Goal: Book appointment/travel/reservation

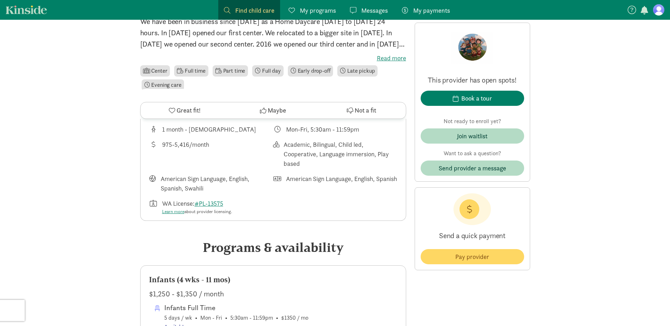
scroll to position [318, 0]
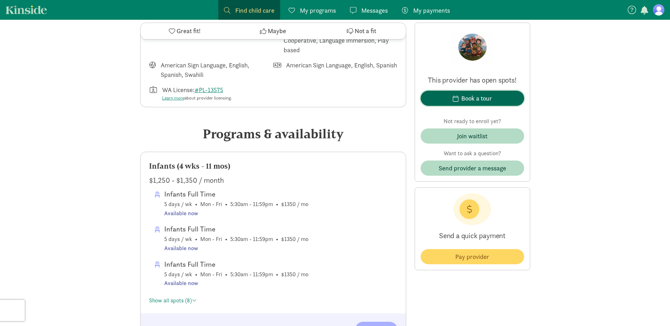
click at [486, 94] on div "Book a tour" at bounding box center [476, 99] width 31 height 10
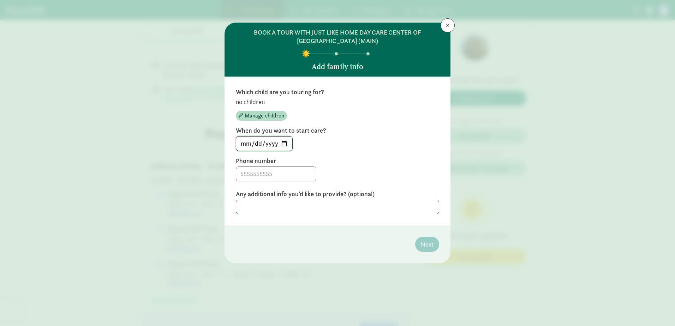
click at [285, 143] on input "[DATE]" at bounding box center [264, 144] width 56 height 14
type input "[DATE]"
click at [257, 179] on input at bounding box center [276, 174] width 80 height 14
click at [271, 117] on span "Manage children" at bounding box center [265, 116] width 40 height 8
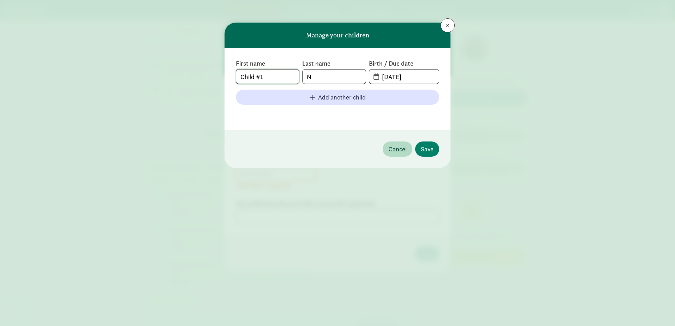
click at [274, 78] on input "Child #1" at bounding box center [267, 77] width 63 height 14
drag, startPoint x: 274, startPoint y: 78, endPoint x: 134, endPoint y: 61, distance: 141.2
click at [170, 67] on div "Manage your children First name Child #1 Last name N Birth / Due date 09-10-202…" at bounding box center [337, 163] width 675 height 326
type input "Harley"
type input "Nelson"
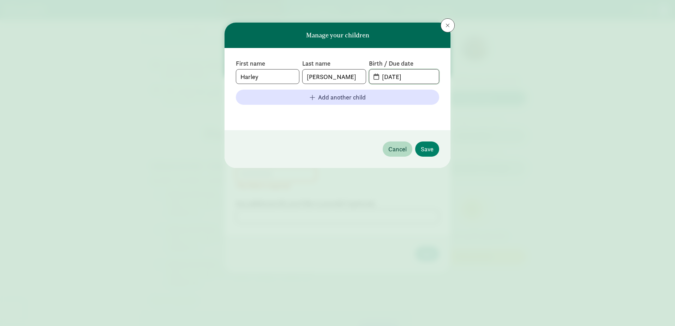
click at [404, 75] on input "09-10-2025" at bounding box center [408, 77] width 61 height 14
click at [376, 76] on span "09-10-2025" at bounding box center [404, 77] width 70 height 14
click at [377, 77] on span "09-10-2025" at bounding box center [404, 77] width 70 height 14
drag, startPoint x: 420, startPoint y: 76, endPoint x: 258, endPoint y: 64, distance: 162.2
click at [259, 64] on div "First name Harley Last name Nelson Birth / Due date 09-10-2025" at bounding box center [337, 71] width 203 height 25
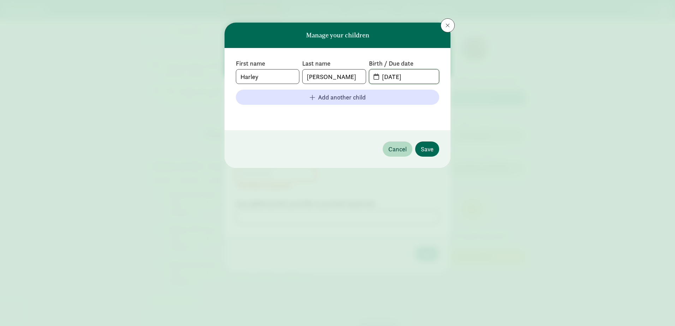
type input "06-17-2023"
click at [425, 148] on span "Save" at bounding box center [427, 149] width 13 height 10
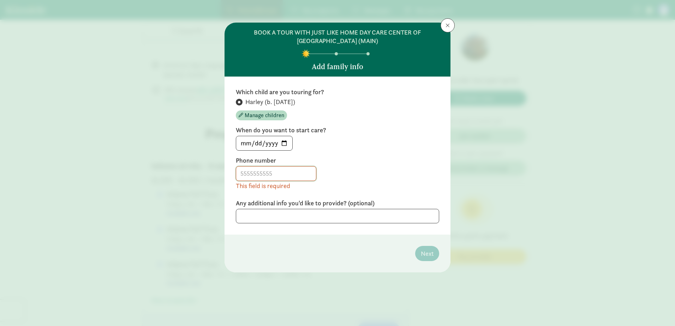
click at [293, 171] on input at bounding box center [276, 174] width 80 height 14
click at [280, 176] on input "25335519635" at bounding box center [276, 174] width 80 height 14
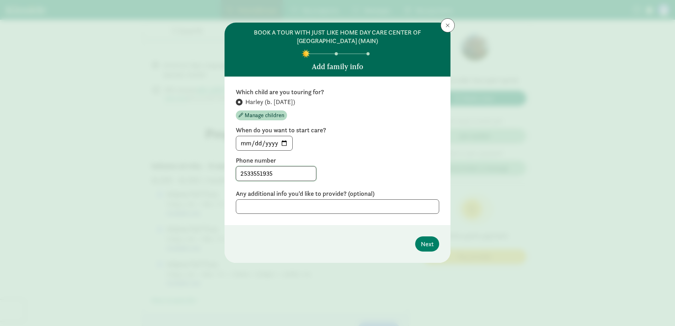
type input "2533551935"
click at [310, 205] on textarea at bounding box center [337, 207] width 203 height 14
type textarea "Excited to come tour!"
click at [434, 247] on button "Next" at bounding box center [427, 244] width 24 height 15
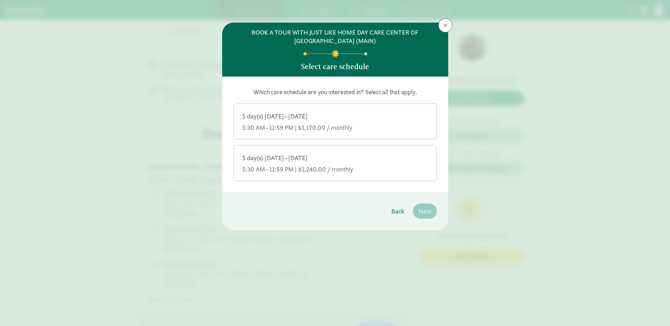
click at [321, 122] on div "5 day(s) Monday–Friday 5:30 AM–11:59 PM | $1,170.00 / monthly" at bounding box center [335, 122] width 186 height 20
click at [0, 0] on input "5 day(s) Monday–Friday 5:30 AM–11:59 PM | $1,170.00 / monthly" at bounding box center [0, 0] width 0 height 0
click at [425, 213] on span "Next" at bounding box center [425, 212] width 13 height 10
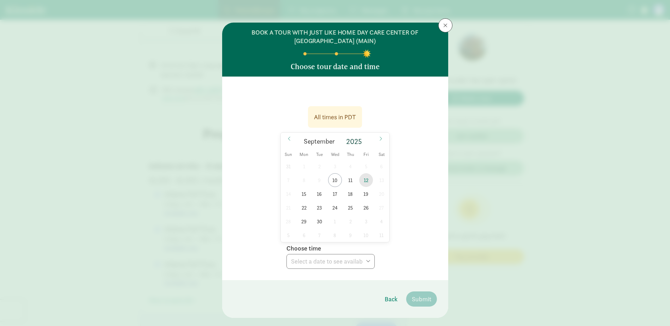
click at [365, 180] on span "12" at bounding box center [366, 180] width 14 height 14
click at [350, 261] on select "Choose time 08:00 AM 08:30 AM 09:00 AM 09:30 AM 10:00 AM 10:30 AM 11:00 AM 11:3…" at bounding box center [330, 261] width 88 height 15
select select "2025-09-12T08:00:00.000-07:00"
click at [286, 254] on select "Choose time 08:00 AM 08:30 AM 09:00 AM 09:30 AM 10:00 AM 10:30 AM 11:00 AM 11:3…" at bounding box center [330, 261] width 88 height 15
click at [356, 269] on div "All times in PDT 09/12/2025 September 2025 Sun Mon Tue Wed Thu Fri Sat 31 1 2 3…" at bounding box center [335, 179] width 226 height 204
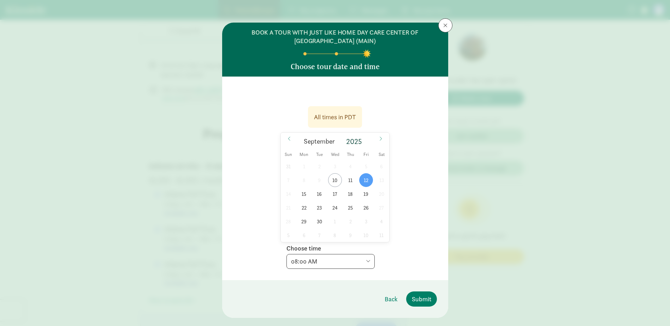
click at [356, 263] on select "Choose time 08:00 AM 08:30 AM 09:00 AM 09:30 AM 10:00 AM 10:30 AM 11:00 AM 11:3…" at bounding box center [330, 261] width 88 height 15
click at [286, 254] on select "Choose time 08:00 AM 08:30 AM 09:00 AM 09:30 AM 10:00 AM 10:30 AM 11:00 AM 11:3…" at bounding box center [330, 261] width 88 height 15
click at [425, 297] on span "Submit" at bounding box center [421, 300] width 19 height 10
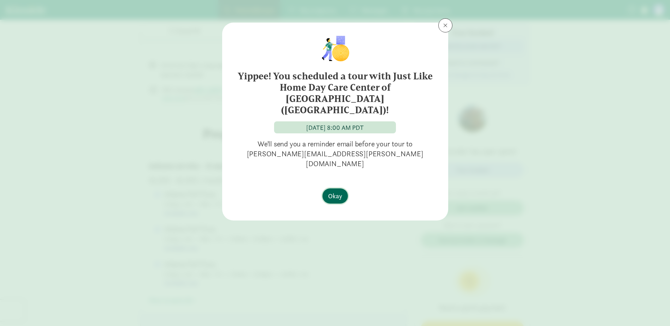
click at [335, 191] on span "Okay" at bounding box center [335, 196] width 14 height 10
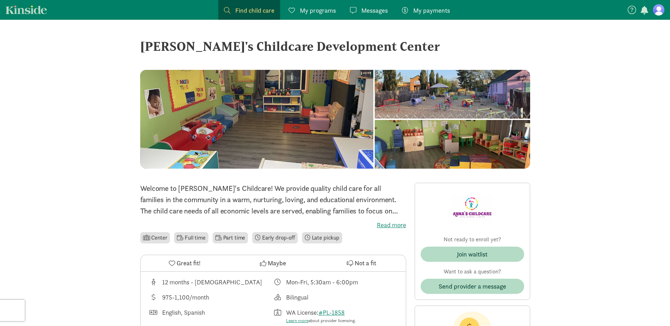
click at [490, 84] on div at bounding box center [452, 94] width 155 height 49
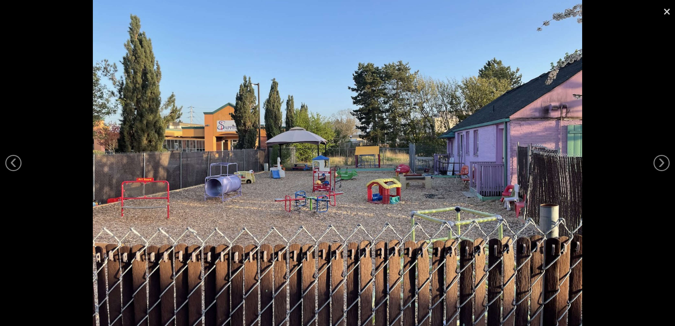
drag, startPoint x: 485, startPoint y: 160, endPoint x: 582, endPoint y: 130, distance: 101.6
click at [582, 130] on div at bounding box center [337, 163] width 675 height 326
click at [665, 161] on link "›" at bounding box center [662, 163] width 16 height 16
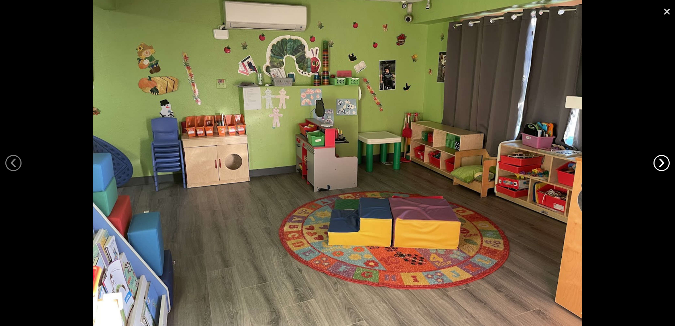
click at [665, 161] on link "›" at bounding box center [662, 163] width 16 height 16
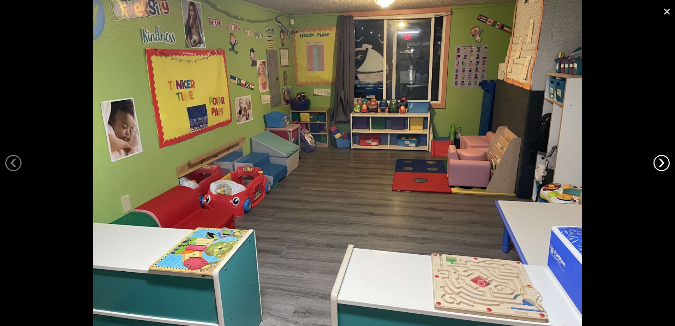
click at [665, 161] on link "›" at bounding box center [662, 163] width 16 height 16
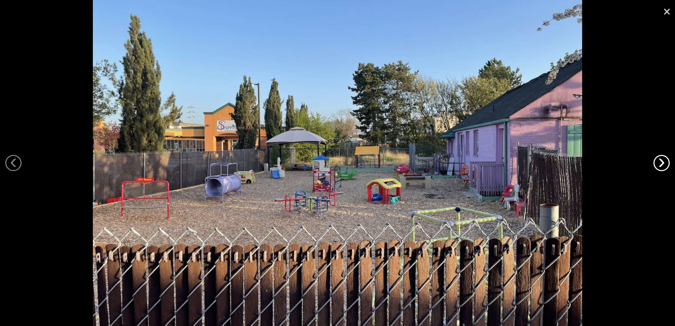
click at [665, 161] on link "›" at bounding box center [662, 163] width 16 height 16
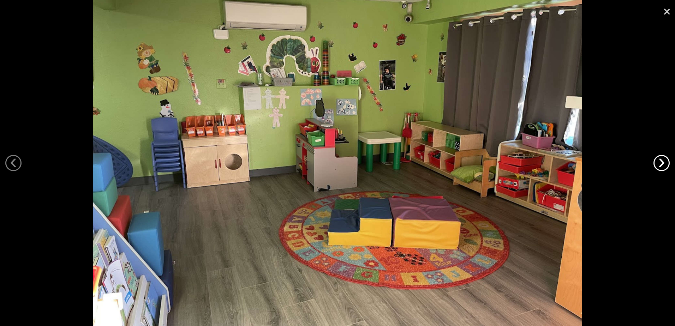
click at [665, 161] on link "›" at bounding box center [662, 163] width 16 height 16
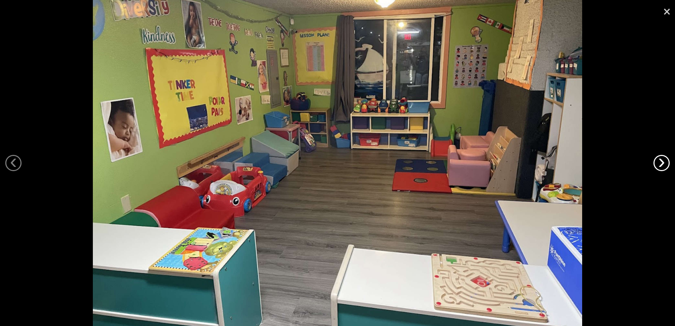
click at [665, 161] on link "›" at bounding box center [662, 163] width 16 height 16
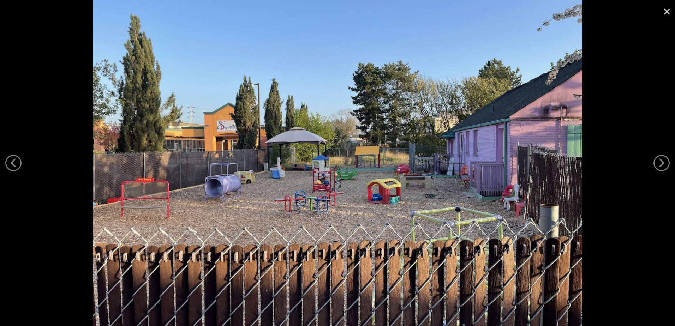
click at [668, 10] on link "×" at bounding box center [667, 10] width 16 height 21
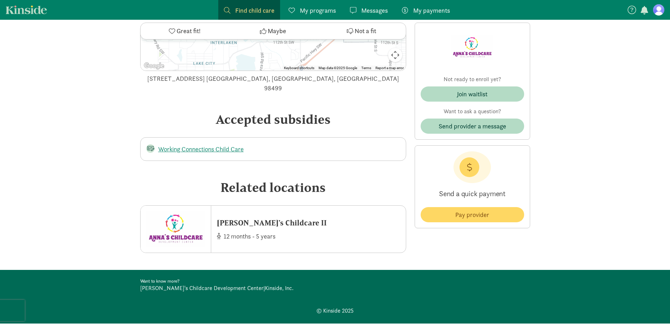
scroll to position [934, 0]
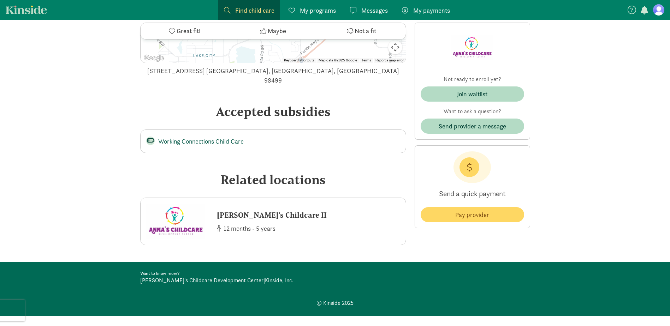
click at [231, 137] on link "Working Connections Child Care" at bounding box center [200, 141] width 85 height 8
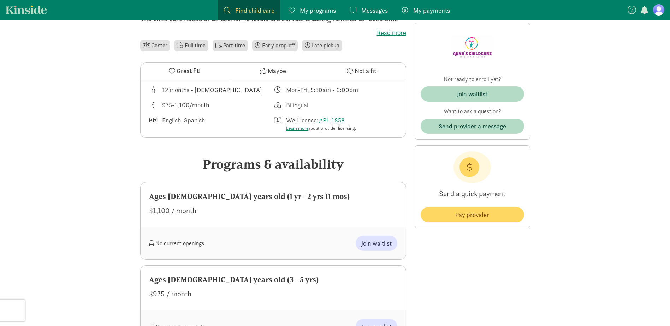
scroll to position [0, 0]
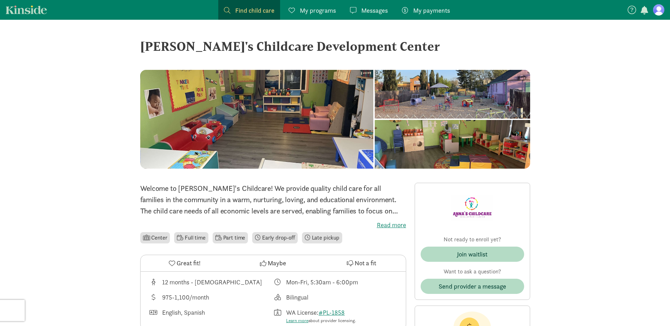
click at [401, 225] on label "Read more" at bounding box center [273, 225] width 266 height 8
click at [0, 0] on input "Read more" at bounding box center [0, 0] width 0 height 0
click at [315, 12] on span "My programs" at bounding box center [318, 11] width 36 height 10
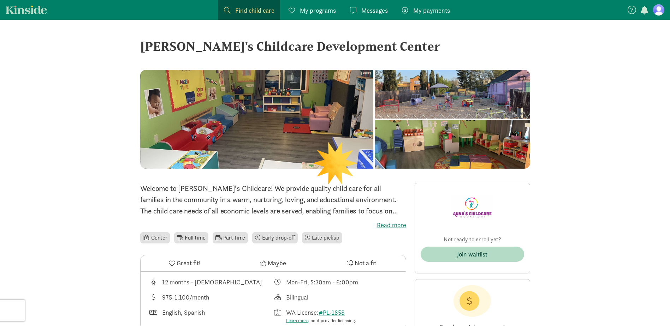
click at [367, 12] on span "Messages" at bounding box center [374, 11] width 26 height 10
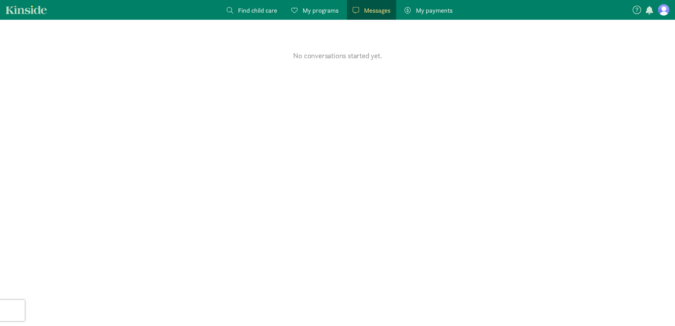
click at [247, 11] on span "Find child care" at bounding box center [257, 11] width 39 height 10
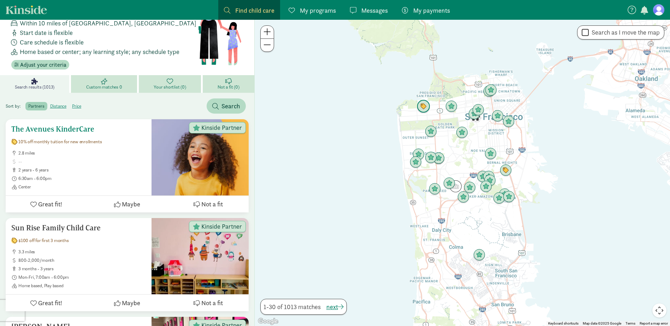
scroll to position [71, 0]
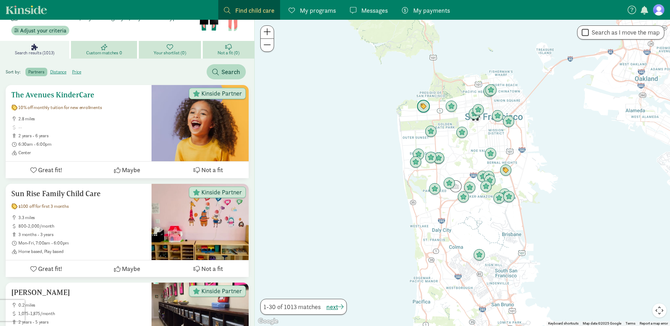
click at [31, 93] on h5 "The Avenues KinderCare" at bounding box center [78, 95] width 135 height 8
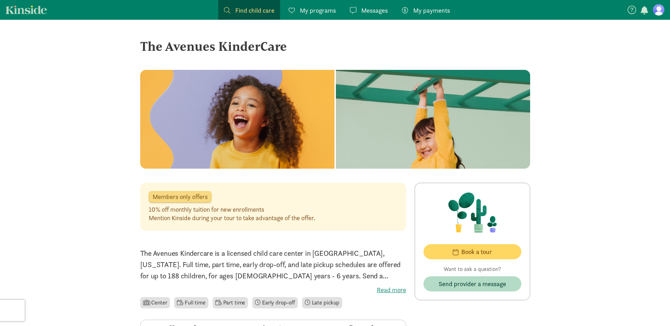
drag, startPoint x: 289, startPoint y: 48, endPoint x: 143, endPoint y: 53, distance: 146.3
click at [143, 53] on div "The Avenues KinderCare" at bounding box center [335, 46] width 390 height 19
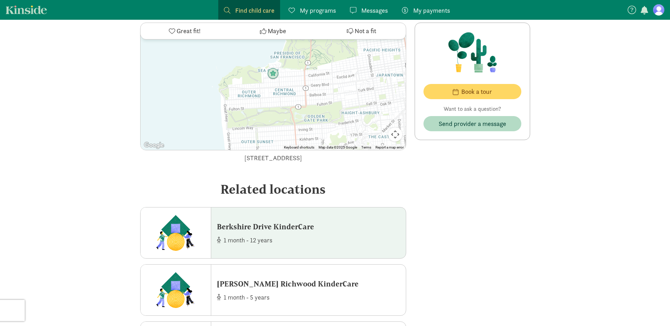
scroll to position [918, 0]
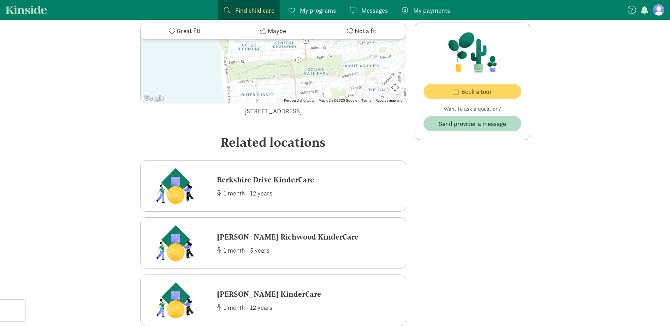
drag, startPoint x: 247, startPoint y: 224, endPoint x: 512, endPoint y: 237, distance: 264.9
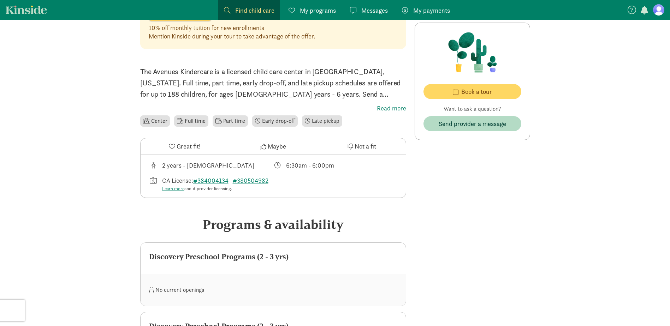
scroll to position [283, 0]
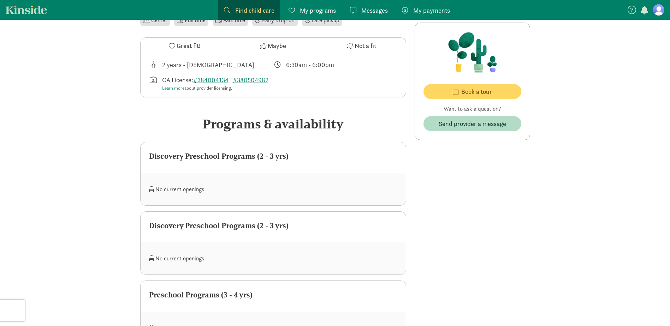
click at [170, 197] on div "No current openings" at bounding box center [211, 189] width 124 height 15
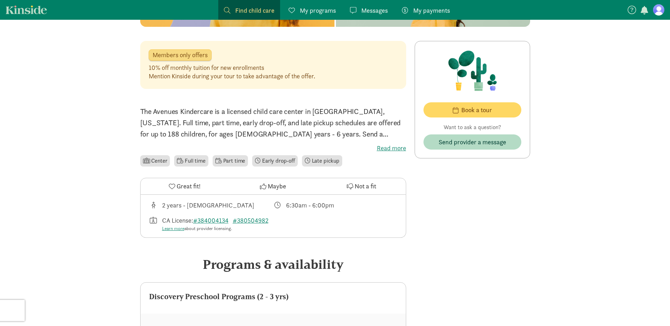
scroll to position [141, 0]
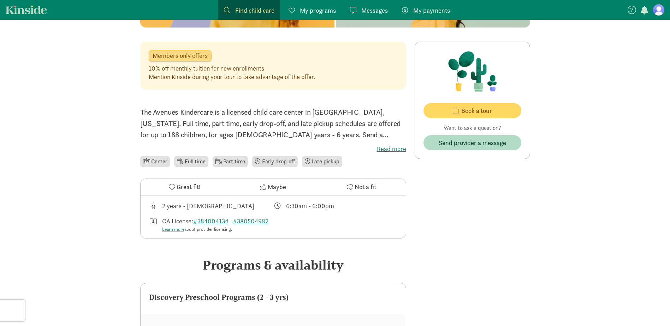
click at [165, 58] on span "Members only offers" at bounding box center [180, 56] width 55 height 6
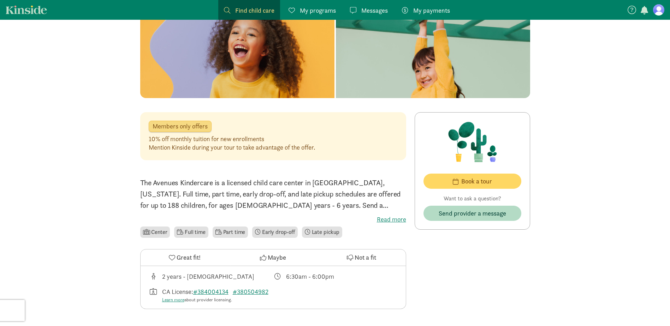
scroll to position [29, 0]
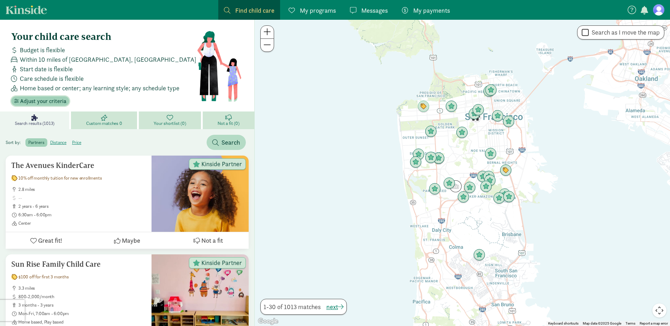
click at [58, 102] on span "Adjust your criteria" at bounding box center [43, 101] width 46 height 8
